Goal: Task Accomplishment & Management: Use online tool/utility

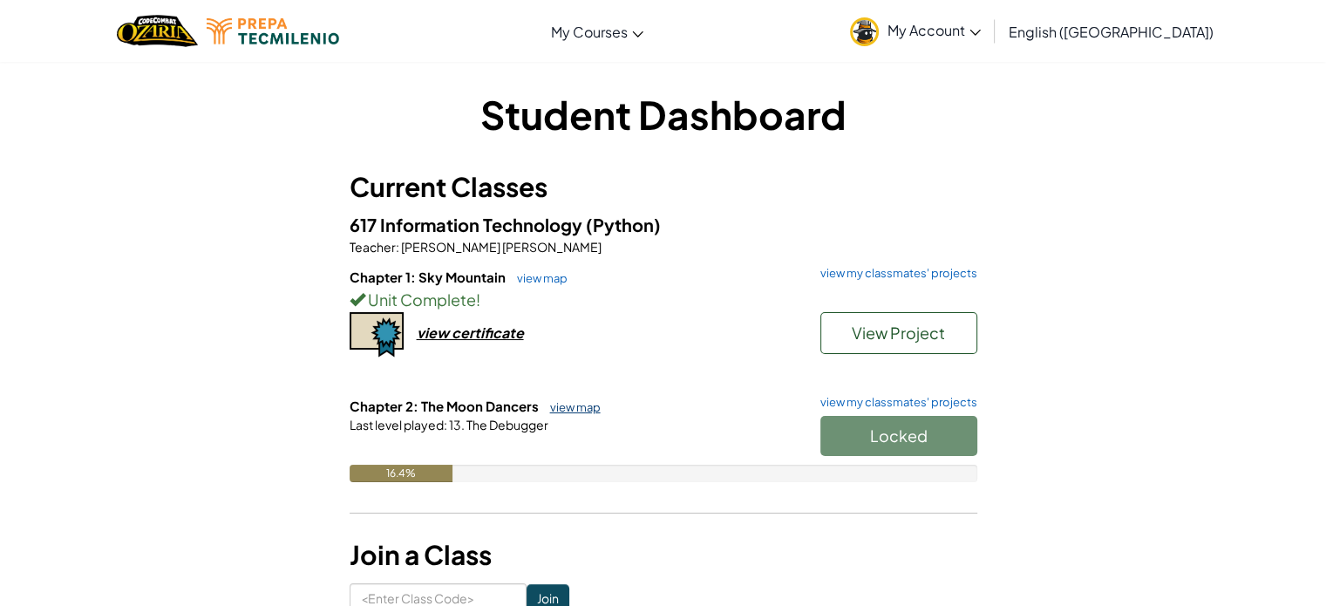
click at [577, 404] on link "view map" at bounding box center [570, 407] width 59 height 14
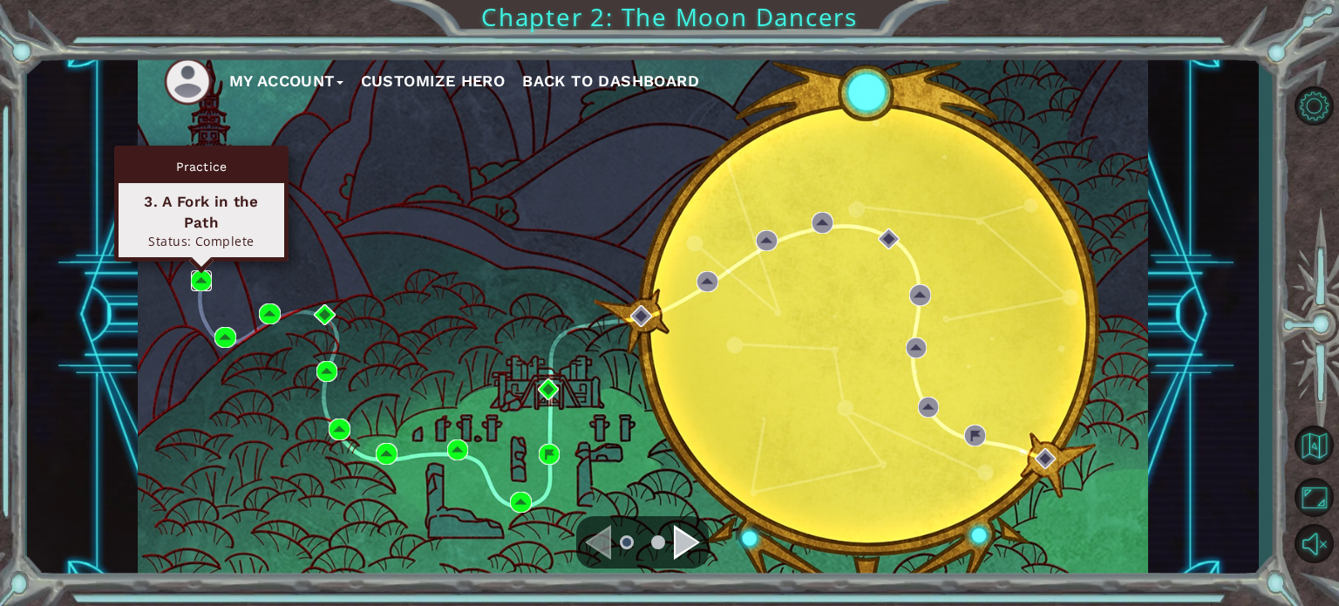
click at [198, 278] on img at bounding box center [201, 280] width 21 height 21
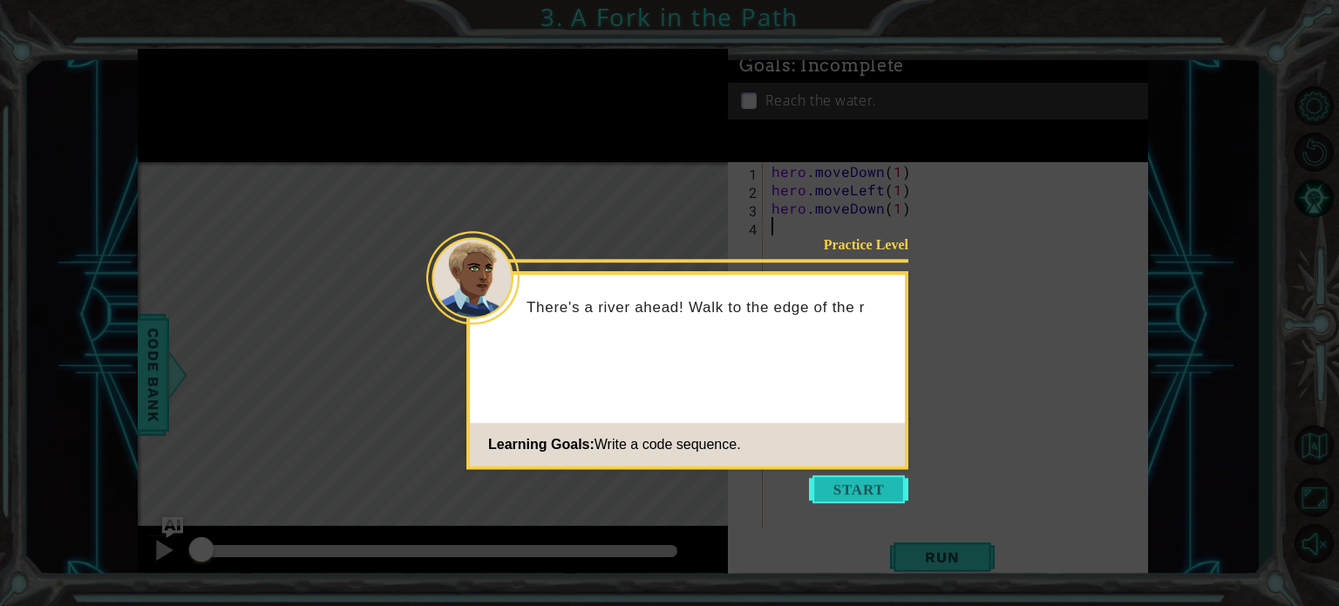
click at [843, 491] on button "Start" at bounding box center [858, 489] width 99 height 28
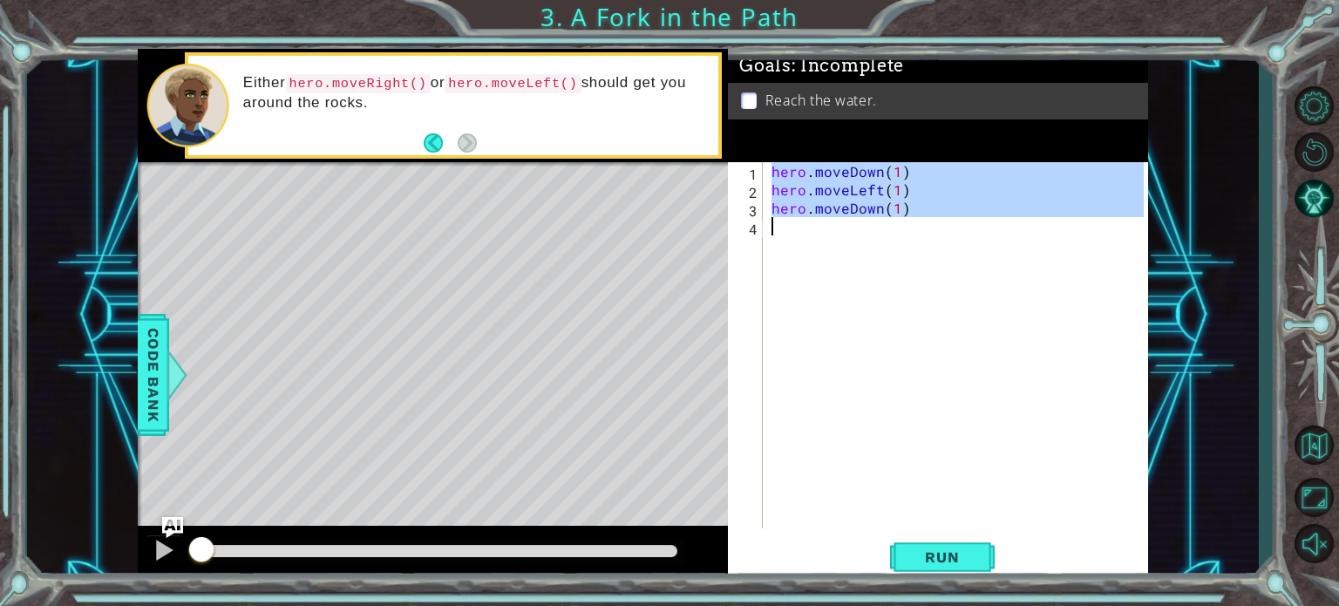
drag, startPoint x: 771, startPoint y: 168, endPoint x: 958, endPoint y: 219, distance: 193.2
click at [958, 219] on div "hero . moveDown ( 1 ) hero . moveLeft ( 1 ) hero . moveDown ( 1 )" at bounding box center [960, 363] width 384 height 403
type textarea "hero.moveDown(1)"
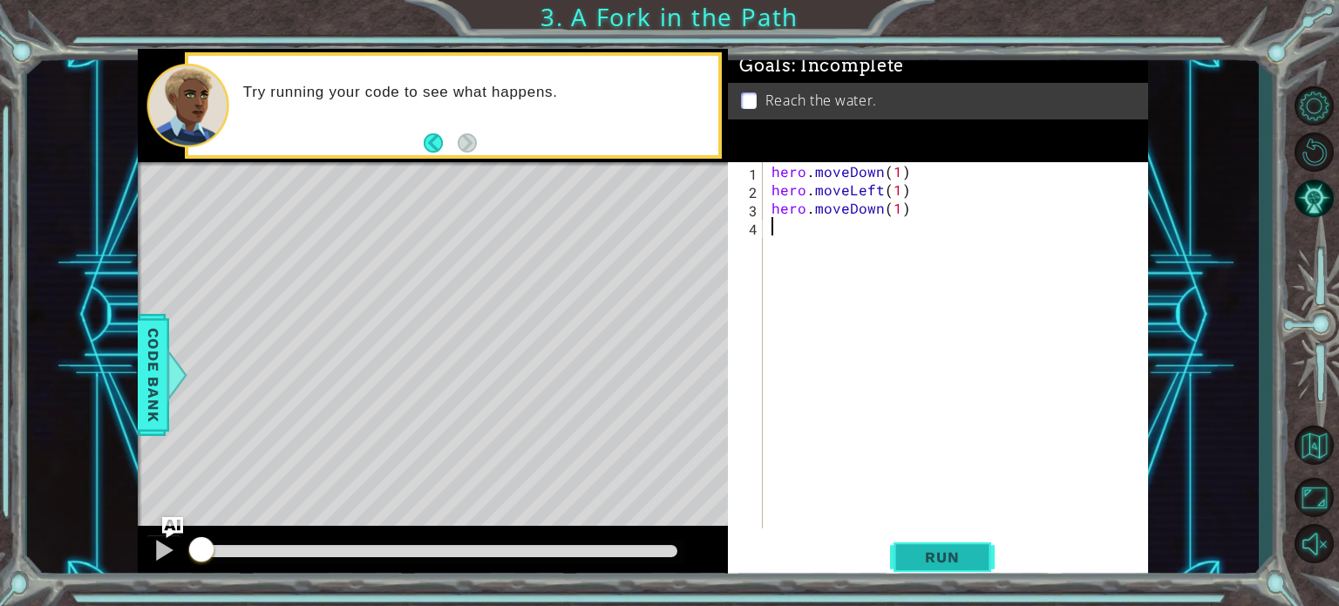
click at [928, 560] on span "Run" at bounding box center [941, 556] width 69 height 17
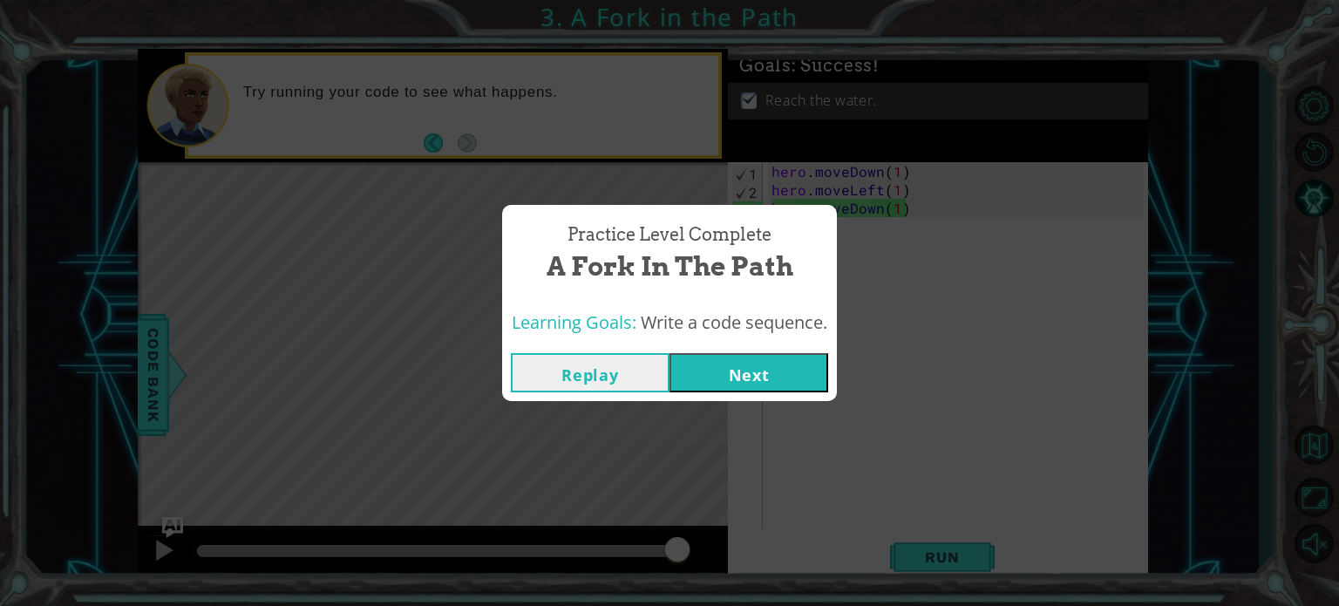
click at [777, 362] on button "Next" at bounding box center [748, 372] width 159 height 39
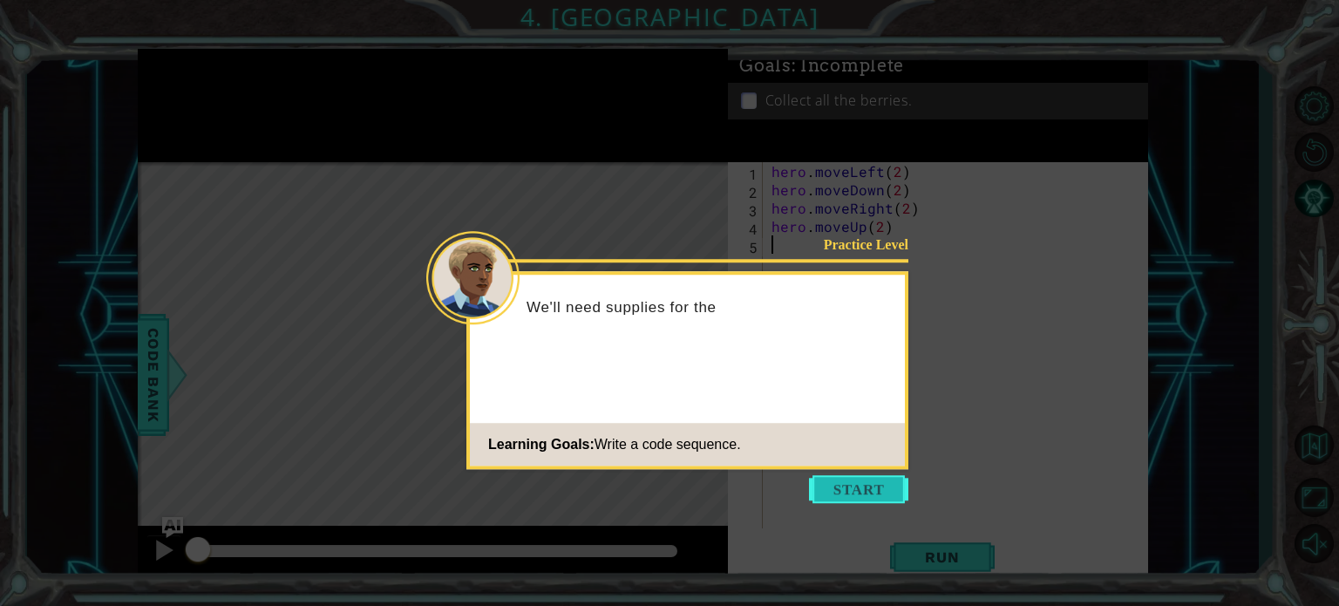
click at [858, 480] on button "Start" at bounding box center [858, 489] width 99 height 28
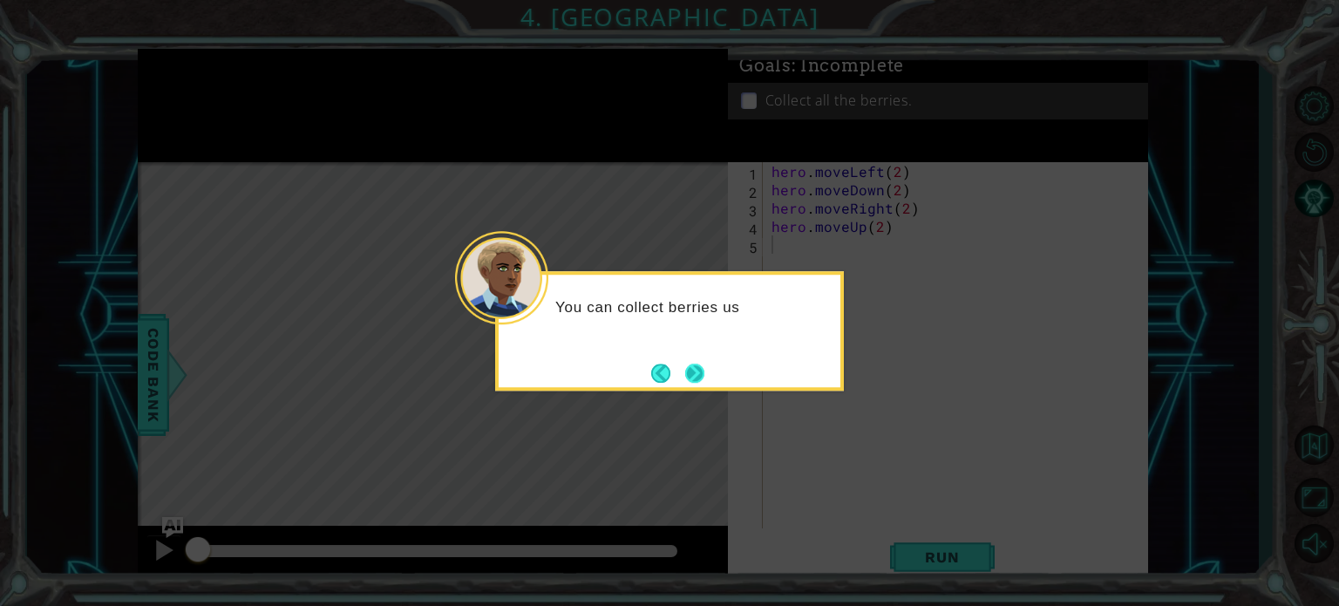
click at [692, 364] on button "Next" at bounding box center [694, 372] width 19 height 19
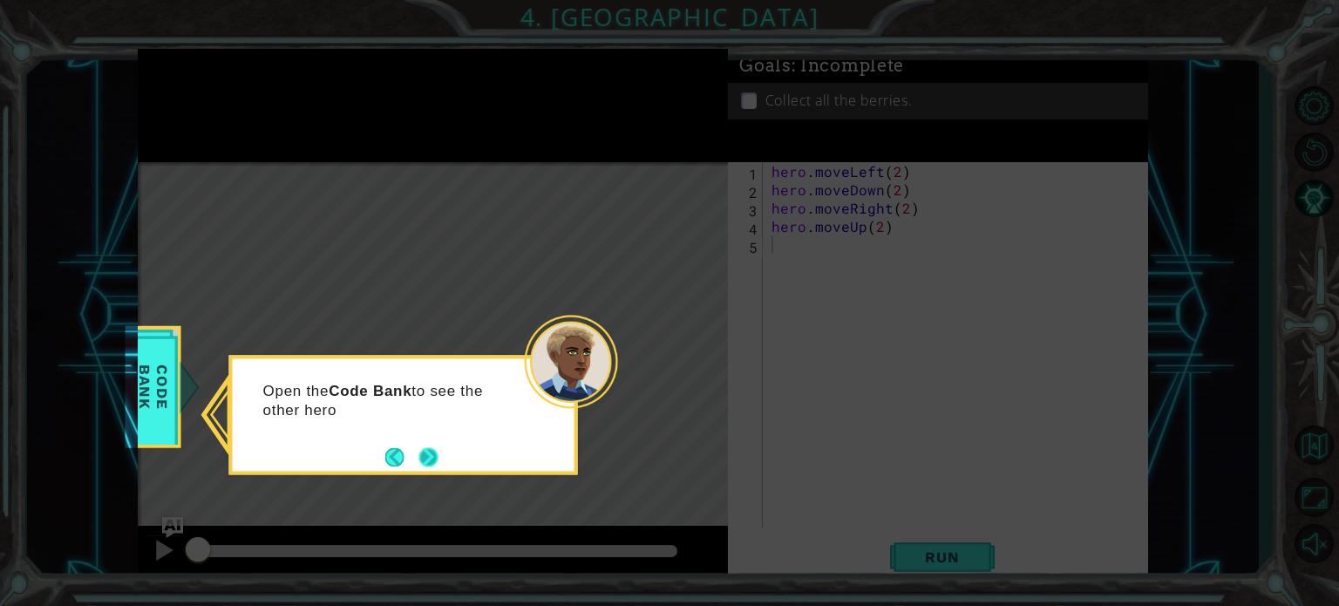
click at [420, 458] on button "Next" at bounding box center [428, 456] width 19 height 19
click at [423, 457] on button "Next" at bounding box center [427, 456] width 19 height 19
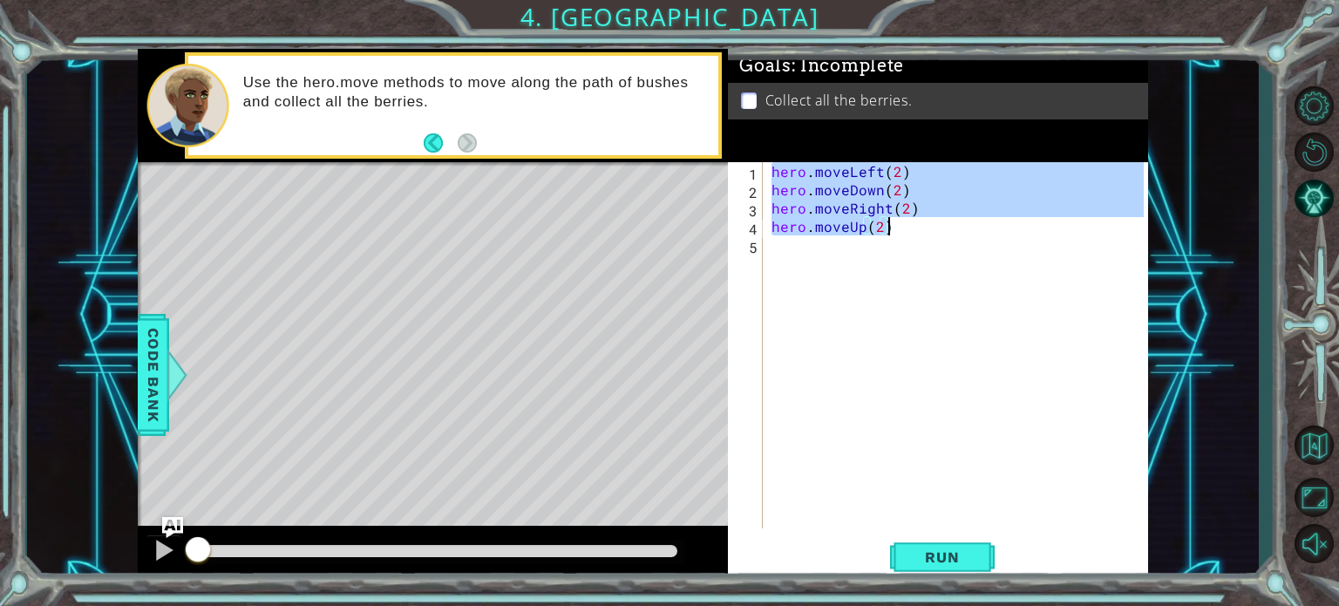
drag, startPoint x: 772, startPoint y: 170, endPoint x: 893, endPoint y: 227, distance: 134.1
click at [893, 227] on div "hero . moveLeft ( 2 ) hero . moveDown ( 2 ) hero . moveRight ( 2 ) hero . moveU…" at bounding box center [960, 363] width 384 height 403
click at [944, 555] on span "Run" at bounding box center [941, 556] width 69 height 17
type textarea "hero.moveUp(2)"
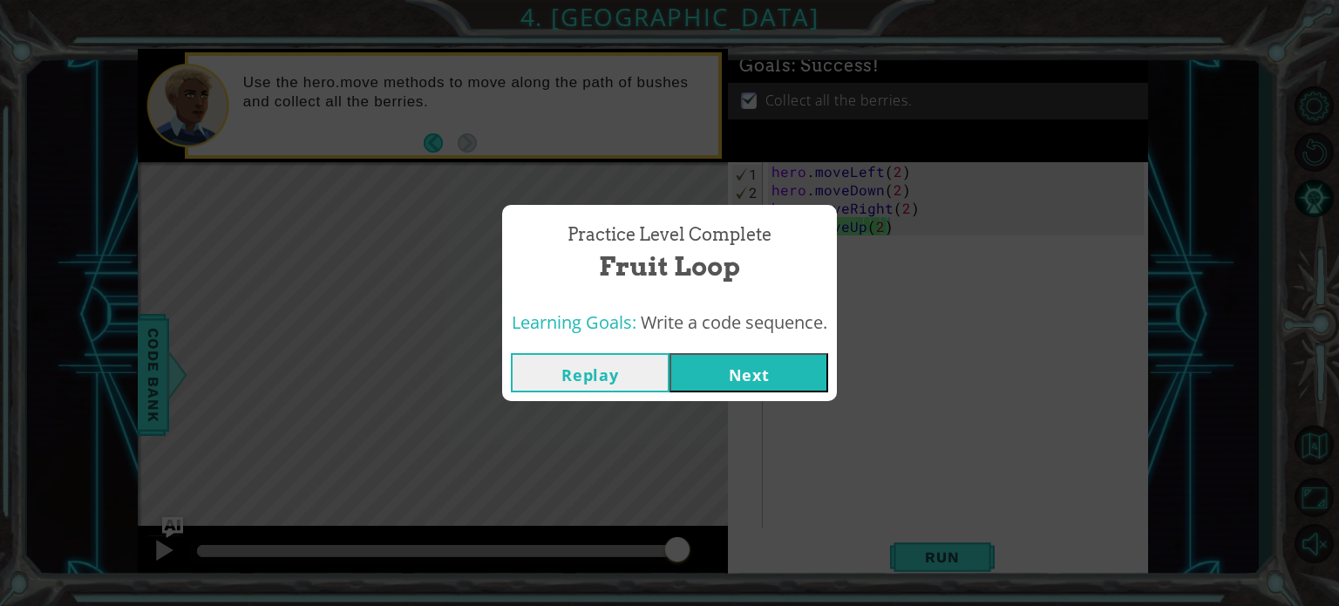
click at [734, 382] on button "Next" at bounding box center [748, 372] width 159 height 39
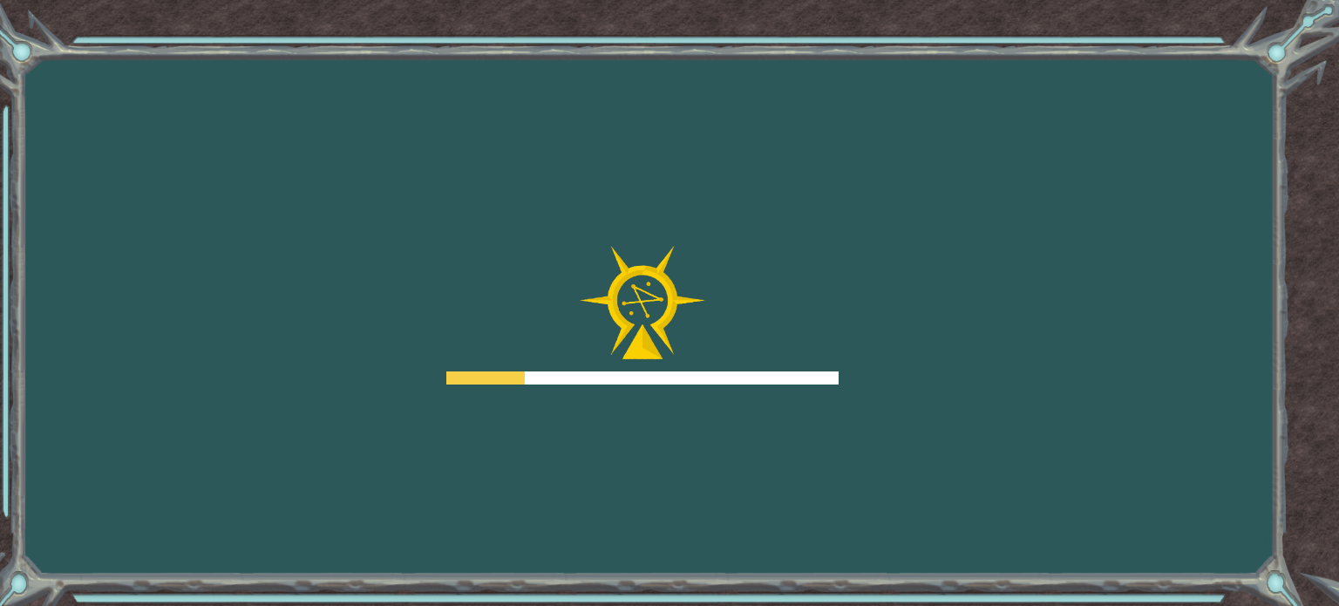
click at [734, 382] on div at bounding box center [642, 377] width 392 height 13
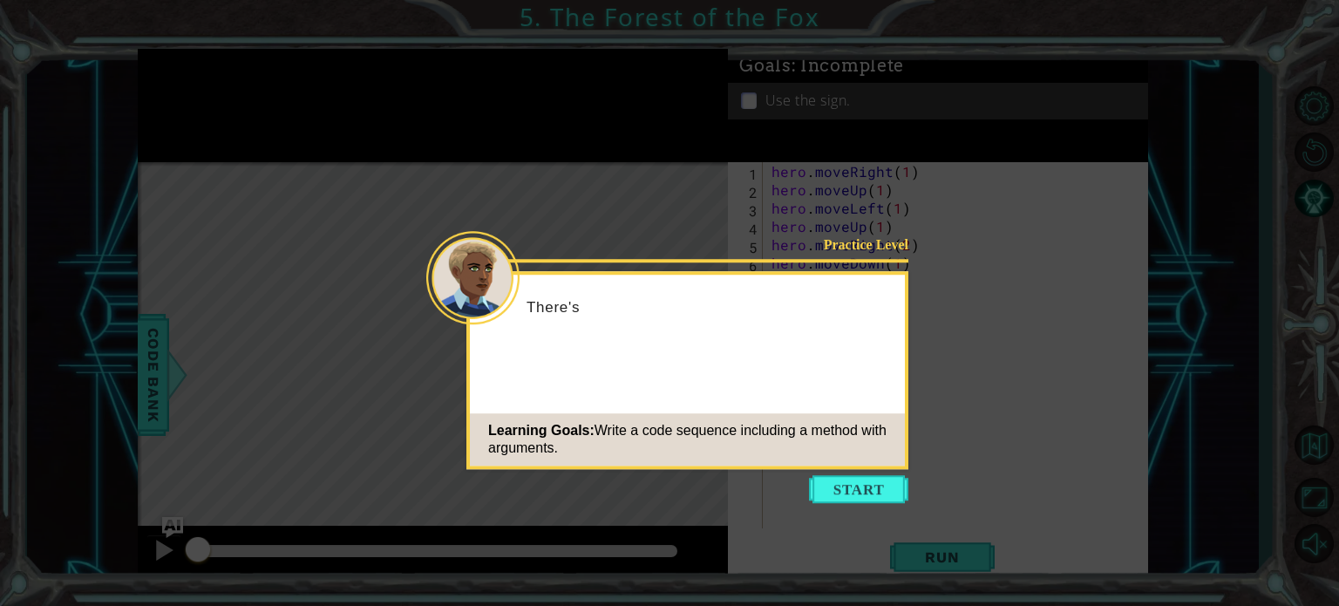
click at [734, 382] on div "Practice Level There's Learning Goals: Write a code sequence including a method…" at bounding box center [687, 370] width 442 height 198
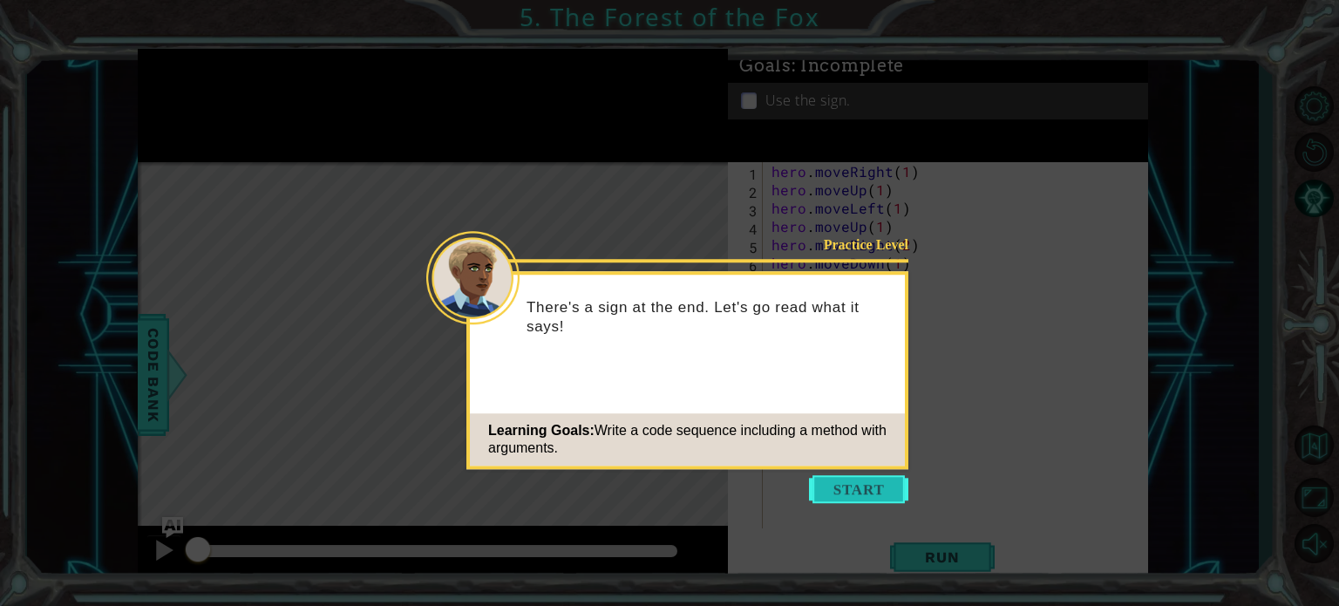
click at [846, 496] on button "Start" at bounding box center [858, 489] width 99 height 28
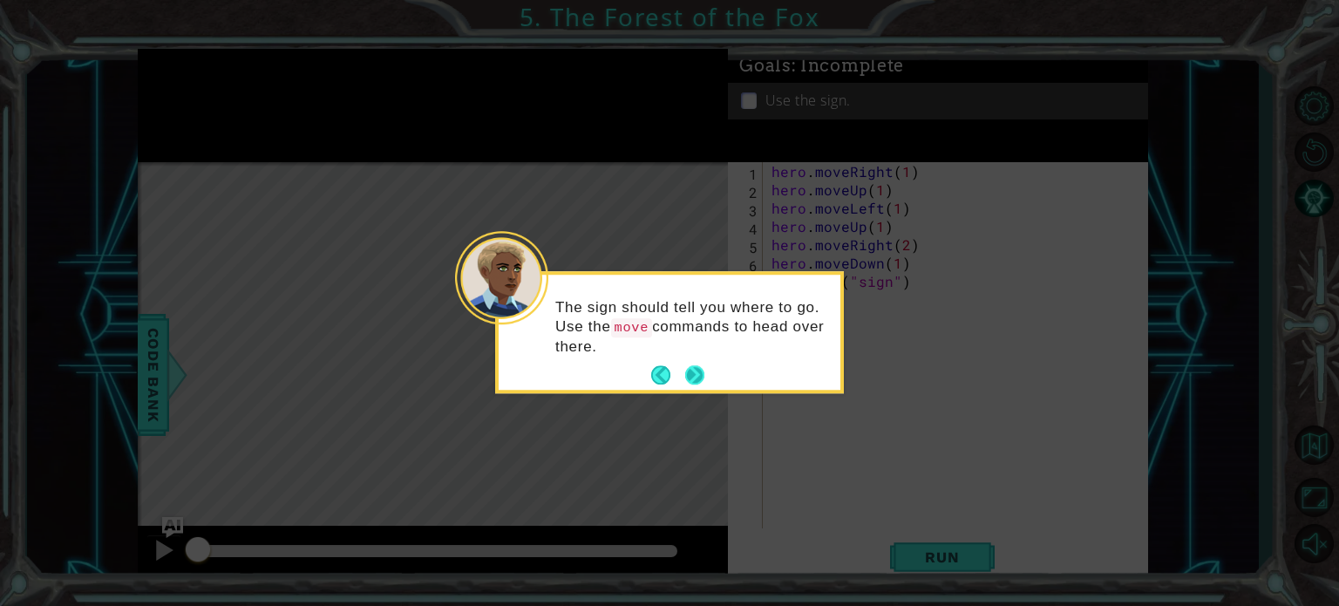
click at [689, 369] on button "Next" at bounding box center [694, 375] width 19 height 19
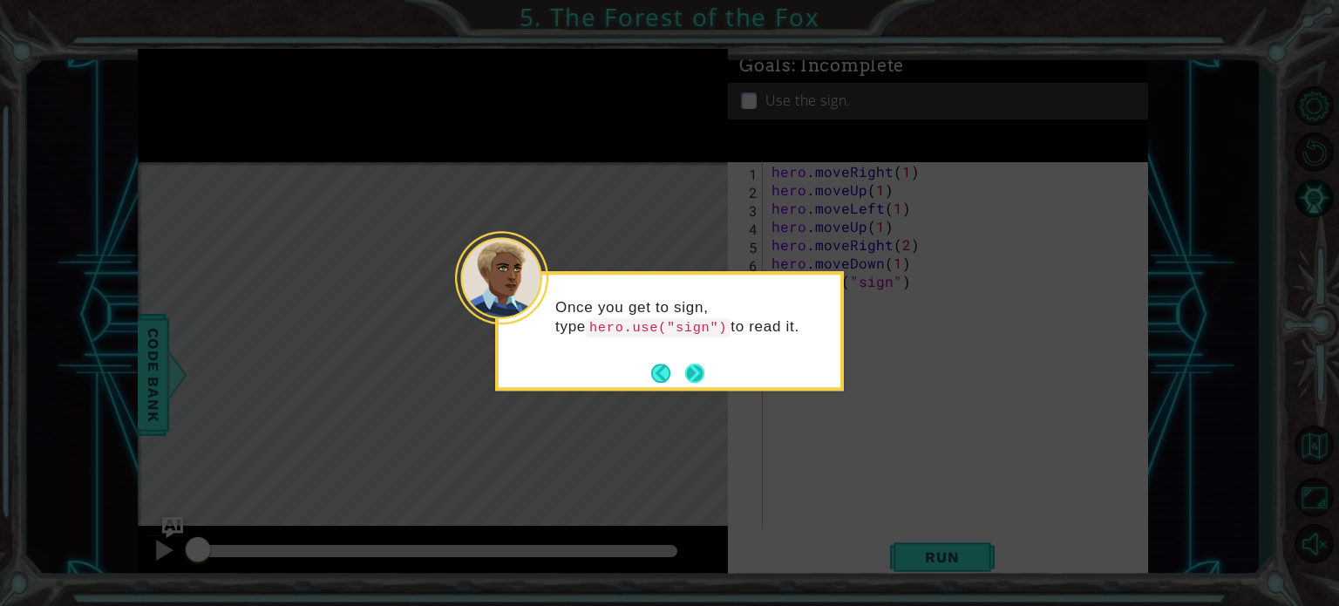
click at [694, 372] on button "Next" at bounding box center [694, 372] width 19 height 19
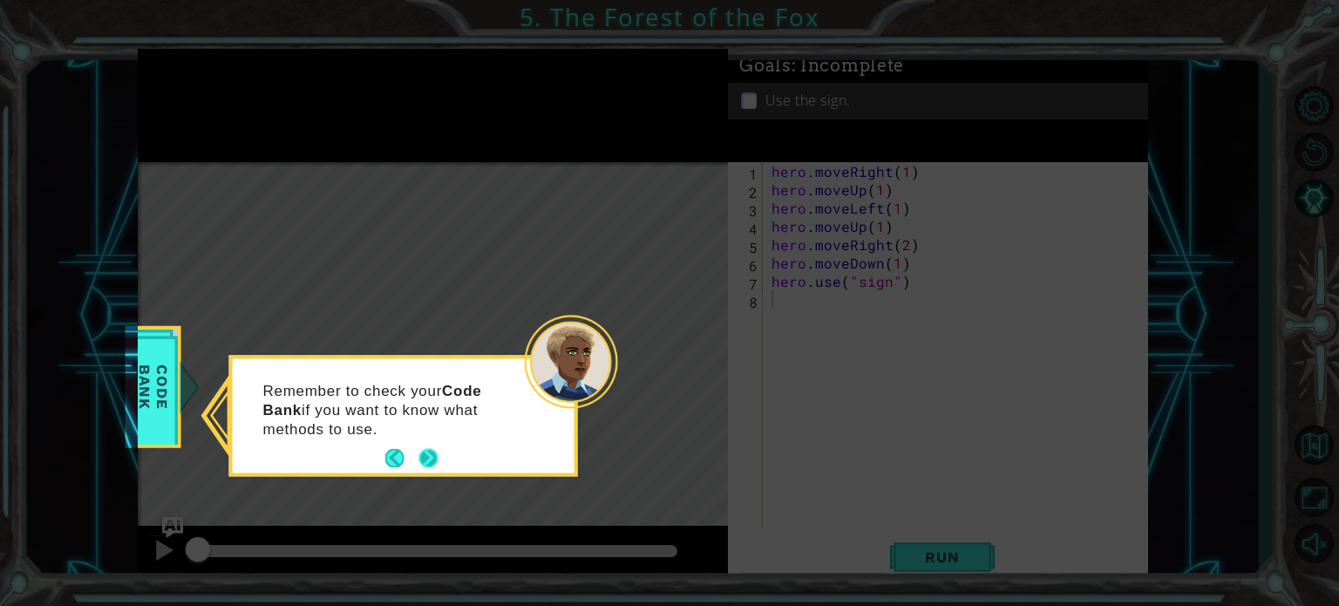
click at [425, 455] on button "Next" at bounding box center [428, 458] width 19 height 19
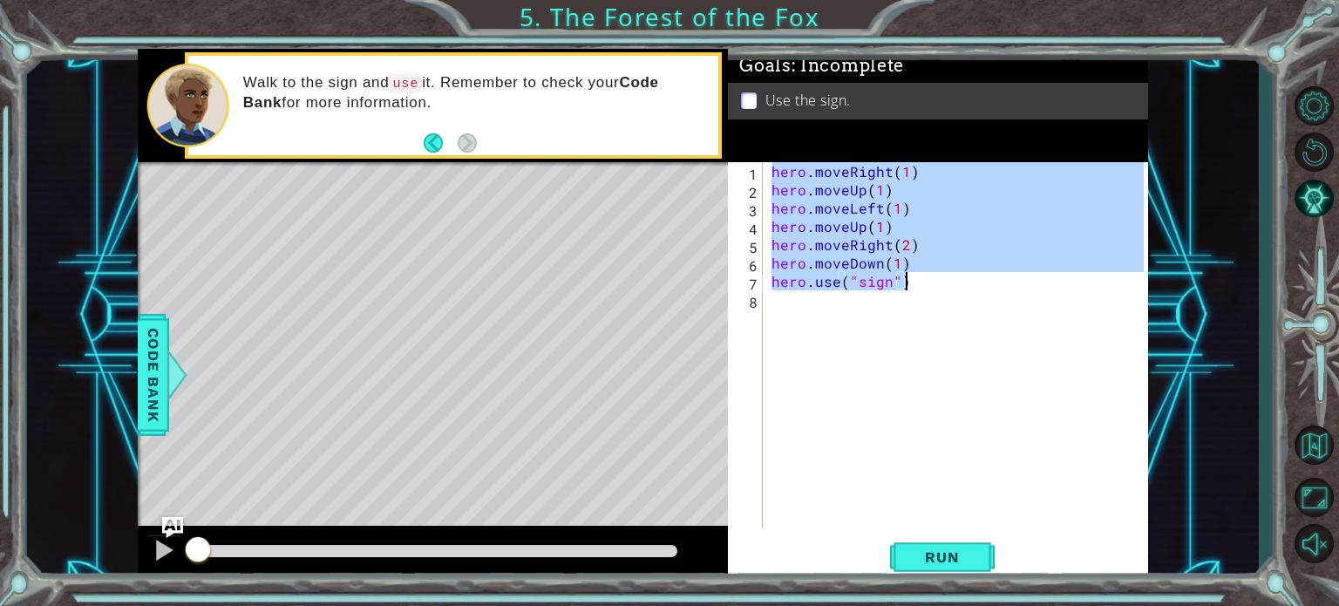
drag, startPoint x: 771, startPoint y: 169, endPoint x: 933, endPoint y: 281, distance: 196.1
click at [933, 281] on div "hero . moveRight ( 1 ) hero . moveUp ( 1 ) hero . moveLeft ( 1 ) hero . moveUp …" at bounding box center [960, 363] width 384 height 403
type textarea "hero.moveDown(1) hero.use("sign")"
